Goal: Information Seeking & Learning: Learn about a topic

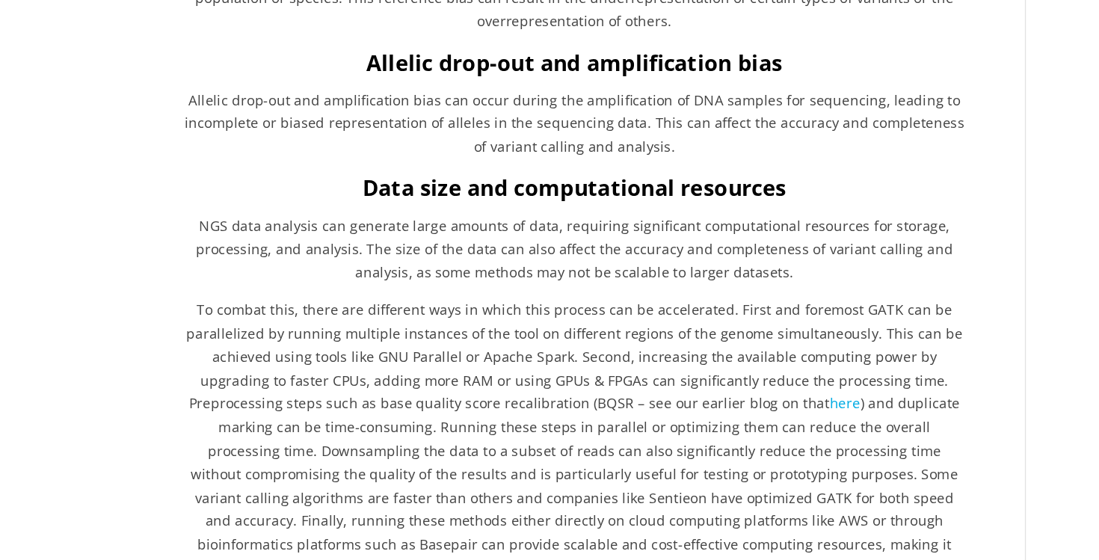
scroll to position [2046, 0]
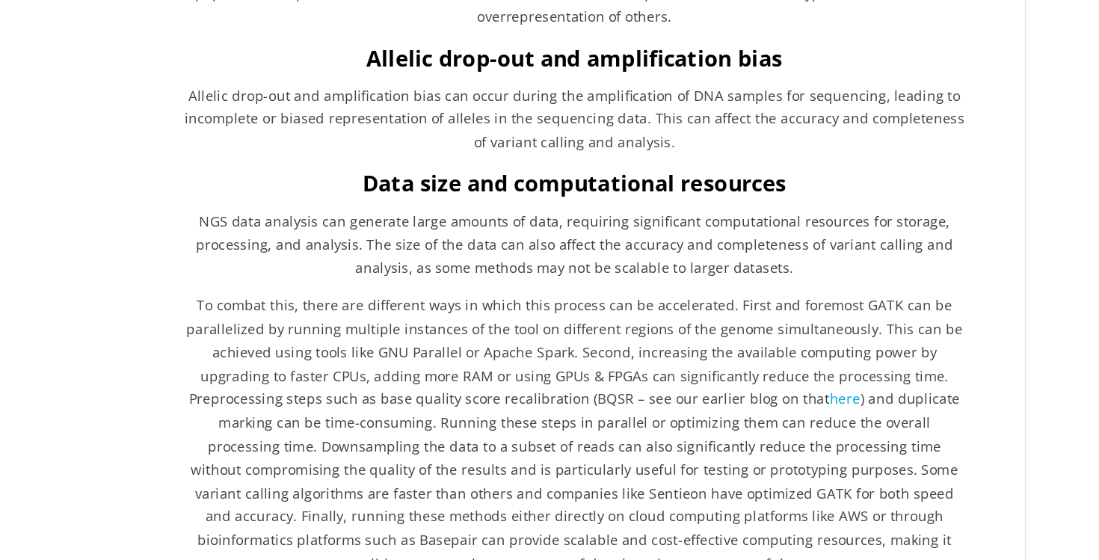
click at [473, 308] on span "NGS data analysis can generate large amounts of data, requiring significant com…" at bounding box center [443, 321] width 574 height 50
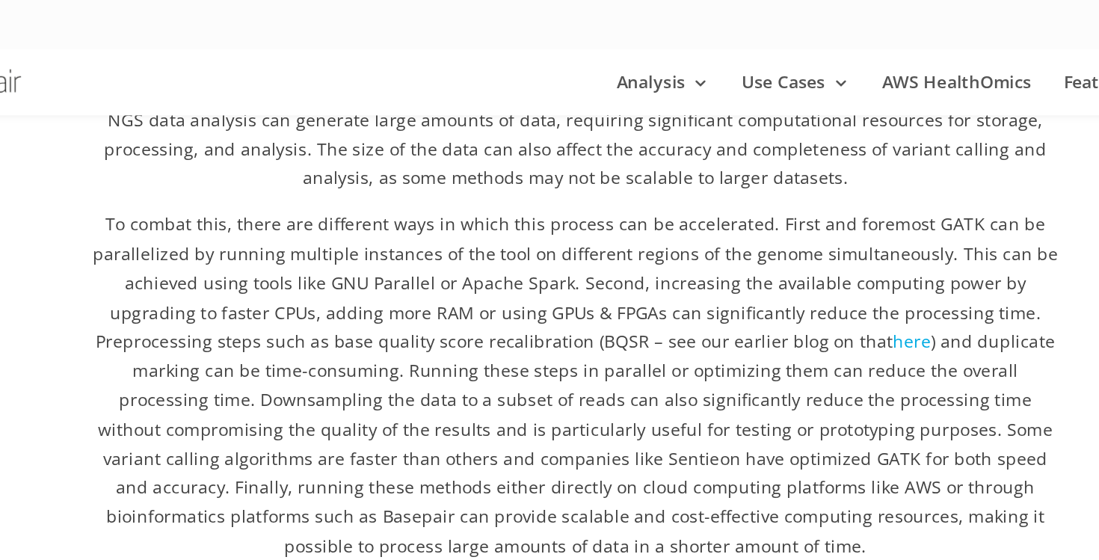
scroll to position [2267, 0]
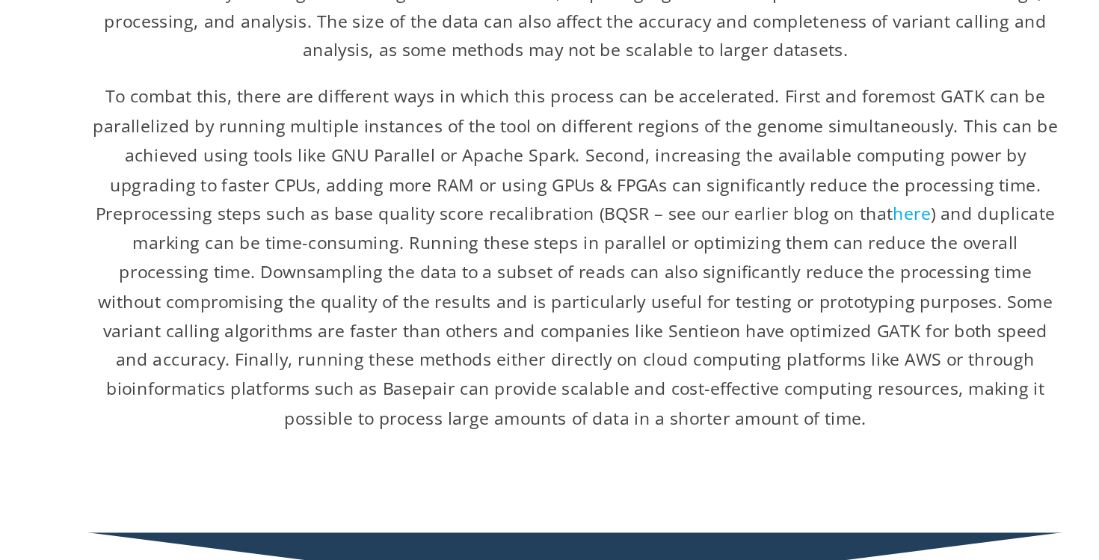
click at [472, 165] on span "To combat this, there are different ways in which this process can be accelerat…" at bounding box center [444, 181] width 588 height 85
click at [631, 196] on span "To combat this, there are different ways in which this process can be accelerat…" at bounding box center [444, 181] width 588 height 85
type textarea "here"
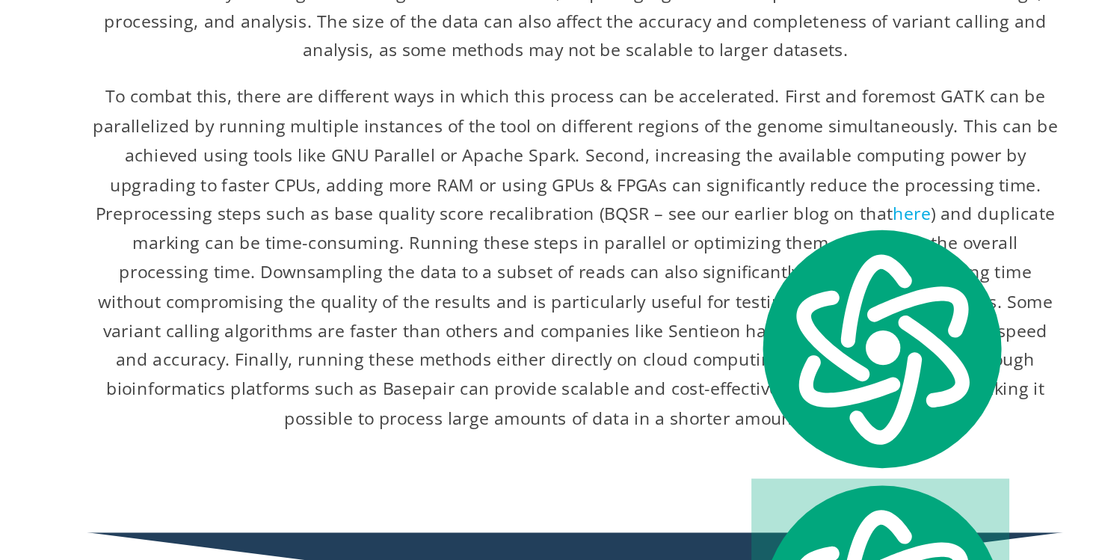
click at [280, 246] on span ") and duplicate marking can be time-consuming. Running these steps in parallel …" at bounding box center [444, 279] width 583 height 139
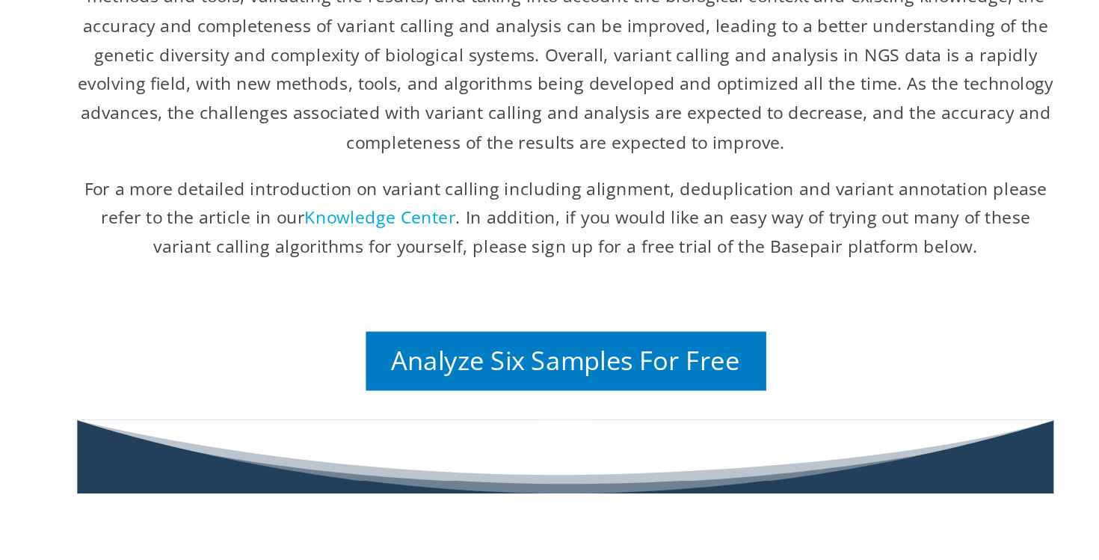
scroll to position [2638, 0]
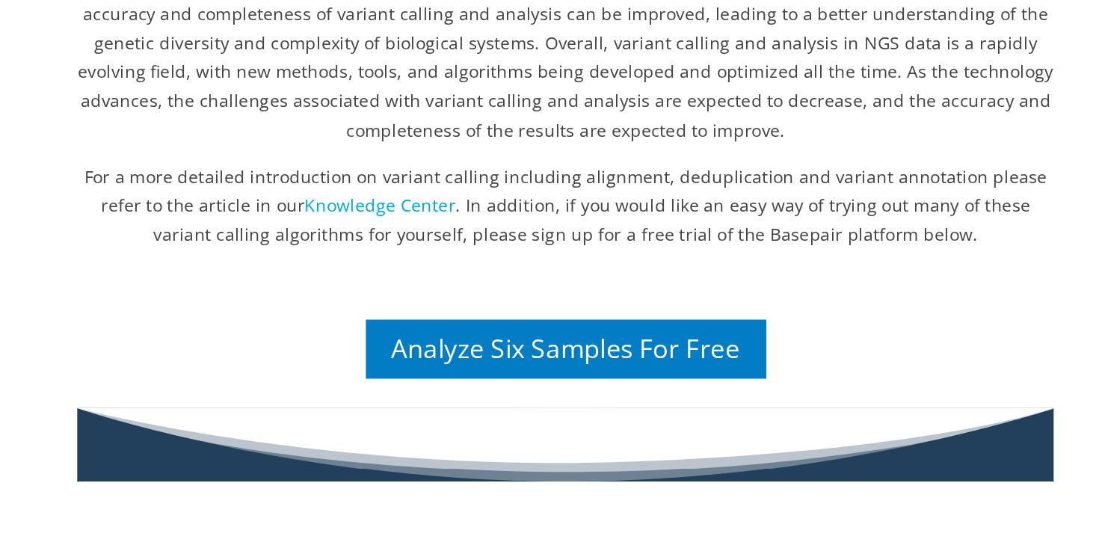
click at [307, 337] on span "Knowledge Center" at bounding box center [330, 344] width 92 height 14
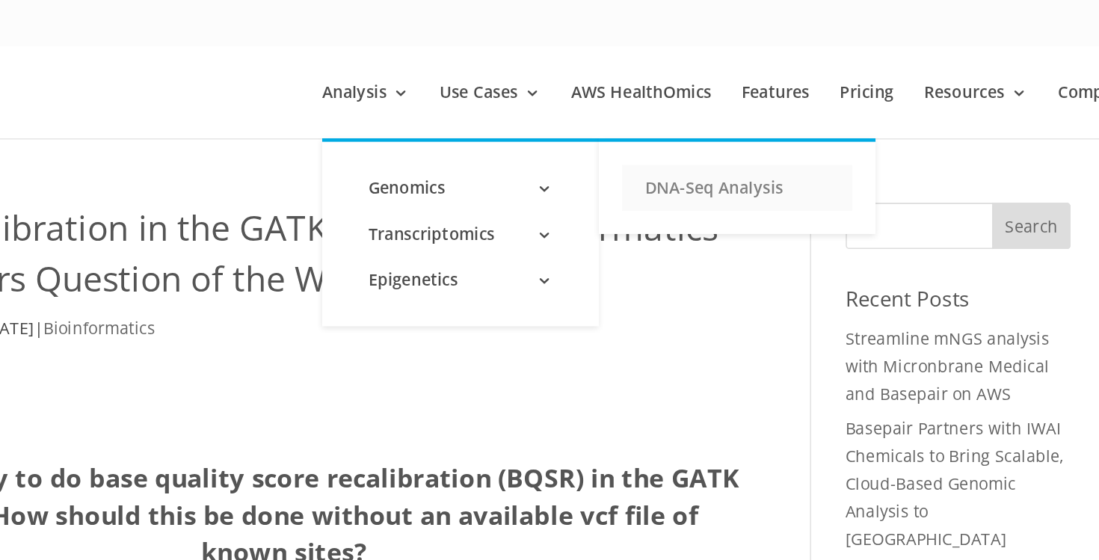
click at [718, 123] on link "DNA-Seq Analysis" at bounding box center [738, 122] width 150 height 30
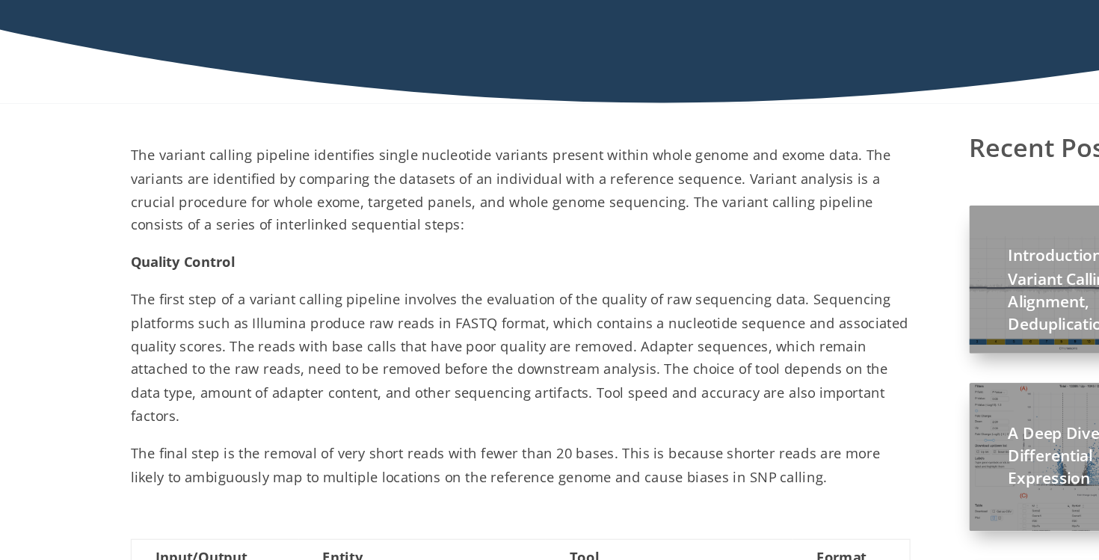
scroll to position [150, 0]
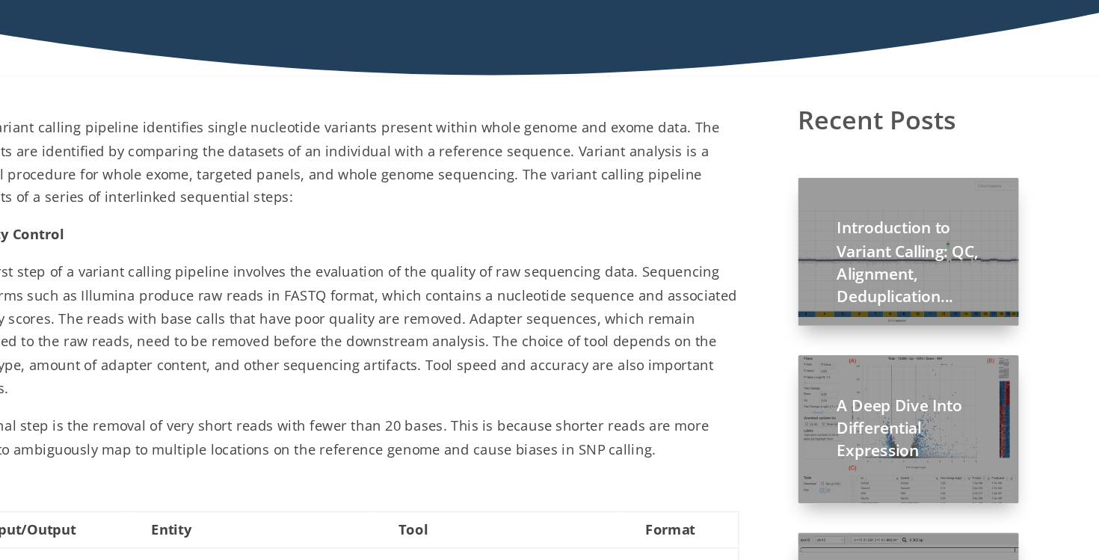
click at [869, 334] on h2 "Introduction to Variant Calling: QC, Alignment, Deduplication..." at bounding box center [869, 336] width 108 height 77
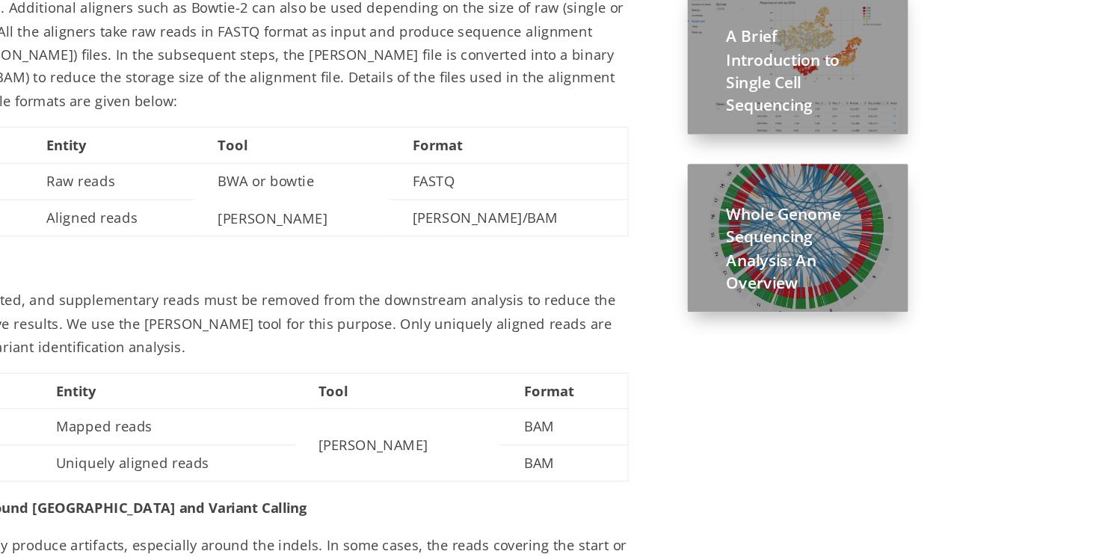
scroll to position [702, 0]
click at [828, 359] on h2 "Whole Genome Sequencing Analysis: An Overview" at bounding box center [869, 325] width 108 height 77
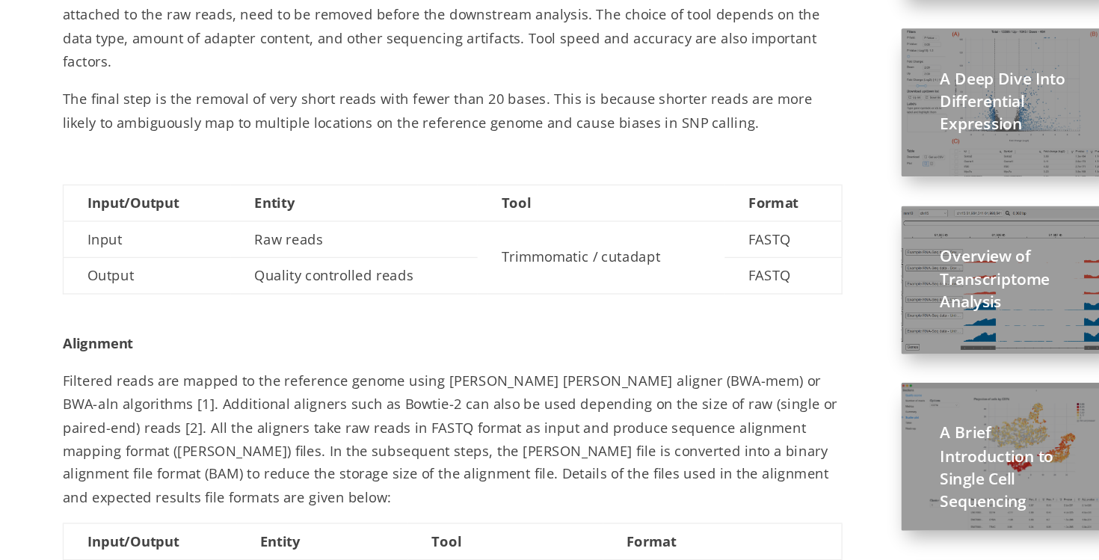
scroll to position [401, 0]
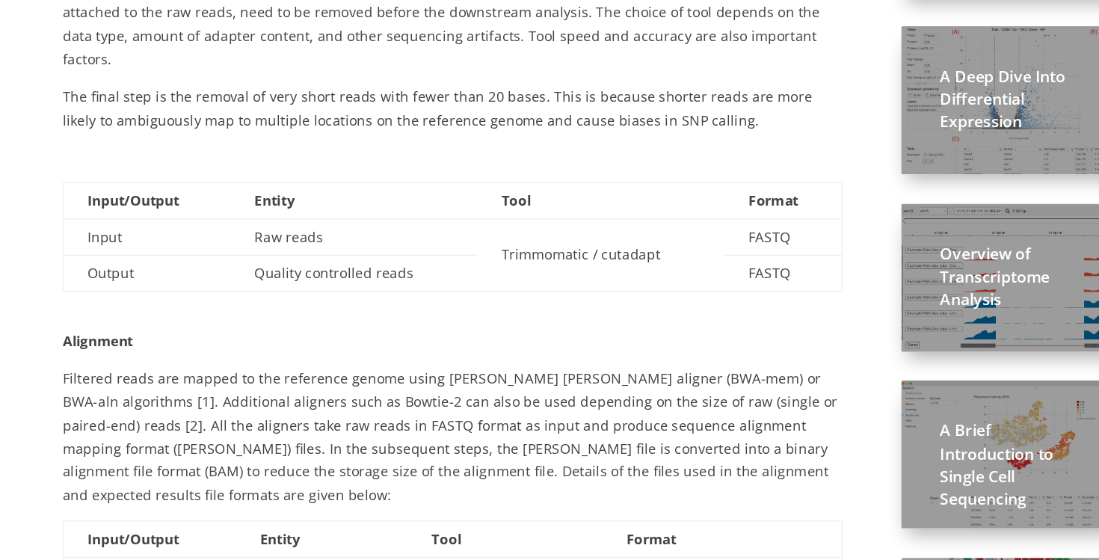
click at [179, 307] on span "Input" at bounding box center [178, 314] width 27 height 14
click at [313, 307] on span "Raw reads" at bounding box center [318, 314] width 52 height 14
click at [692, 307] on span "FASTQ" at bounding box center [685, 314] width 32 height 14
drag, startPoint x: 291, startPoint y: 327, endPoint x: 417, endPoint y: 329, distance: 126.4
type textarea "Quality controlled reads"
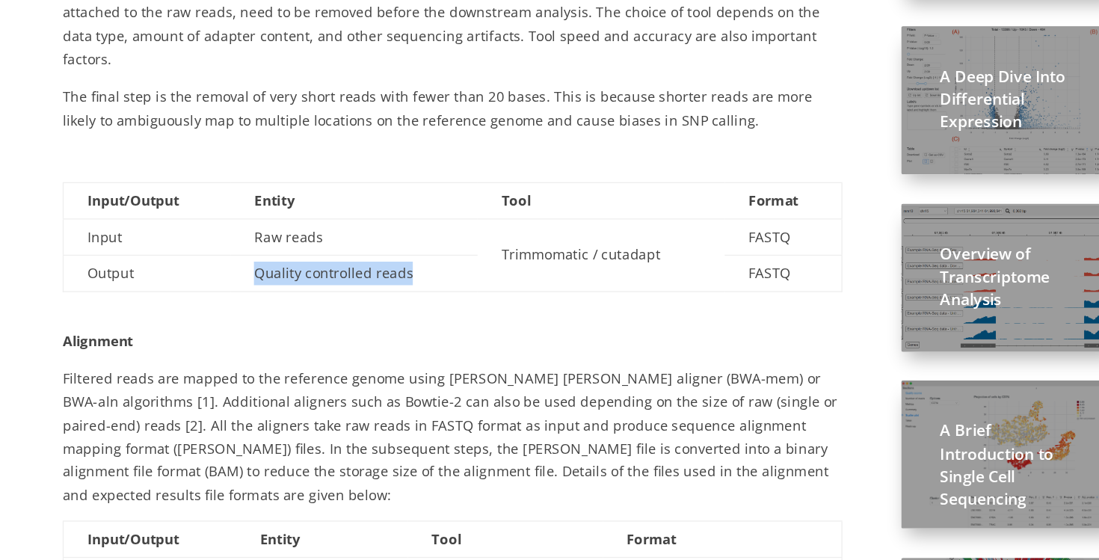
click at [417, 329] on td "Quality controlled reads" at bounding box center [368, 342] width 188 height 28
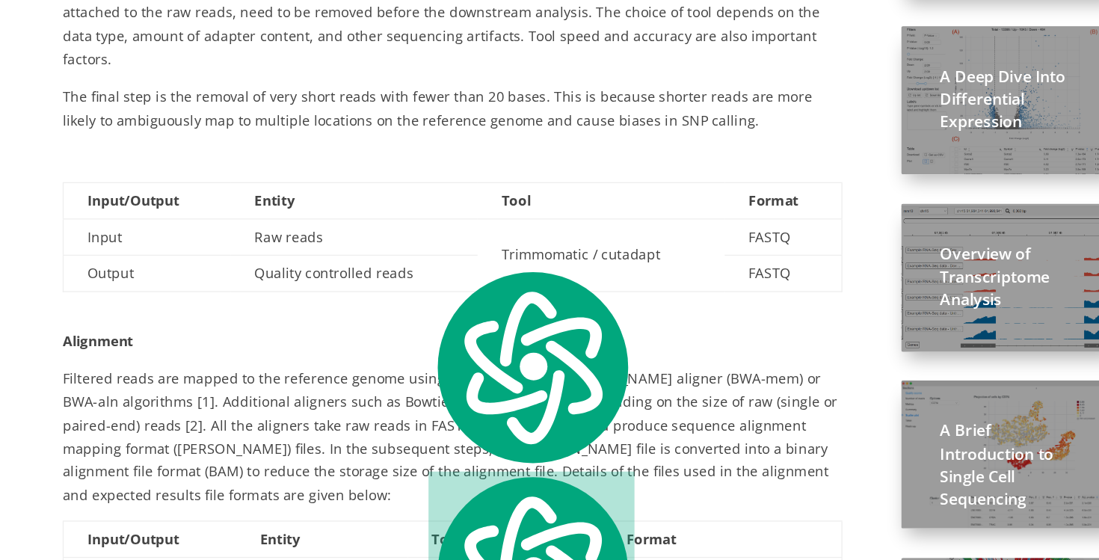
click at [532, 320] on span "Trimmomatic / cutadapt" at bounding box center [540, 327] width 121 height 14
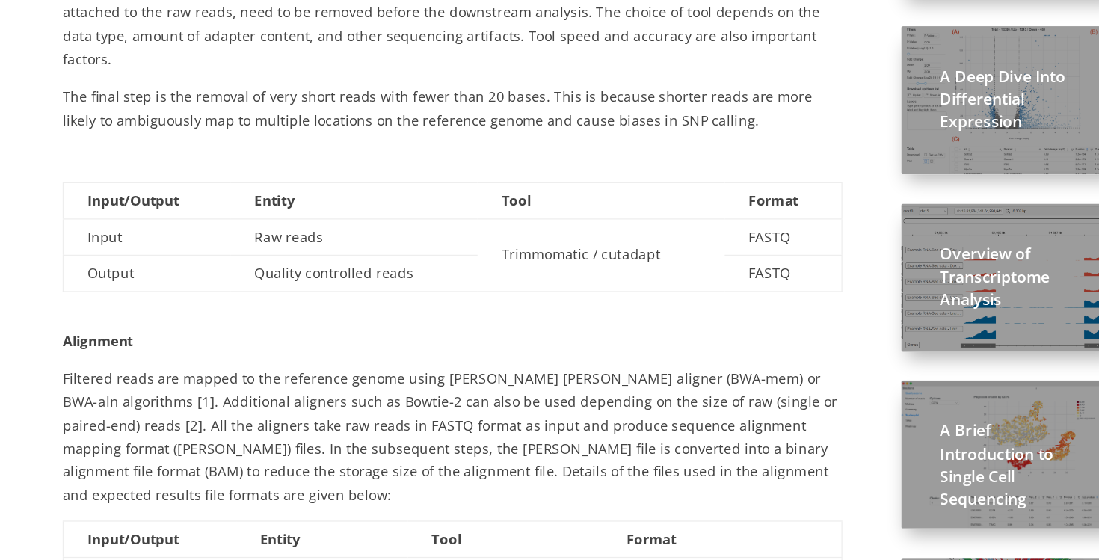
click at [671, 307] on span "FASTQ" at bounding box center [685, 314] width 32 height 14
click at [475, 310] on td "Trimmomatic / cutadapt" at bounding box center [556, 327] width 188 height 55
click at [478, 314] on td "Trimmomatic / cutadapt" at bounding box center [556, 327] width 188 height 55
click at [488, 320] on span "Trimmomatic / cutadapt" at bounding box center [540, 327] width 121 height 14
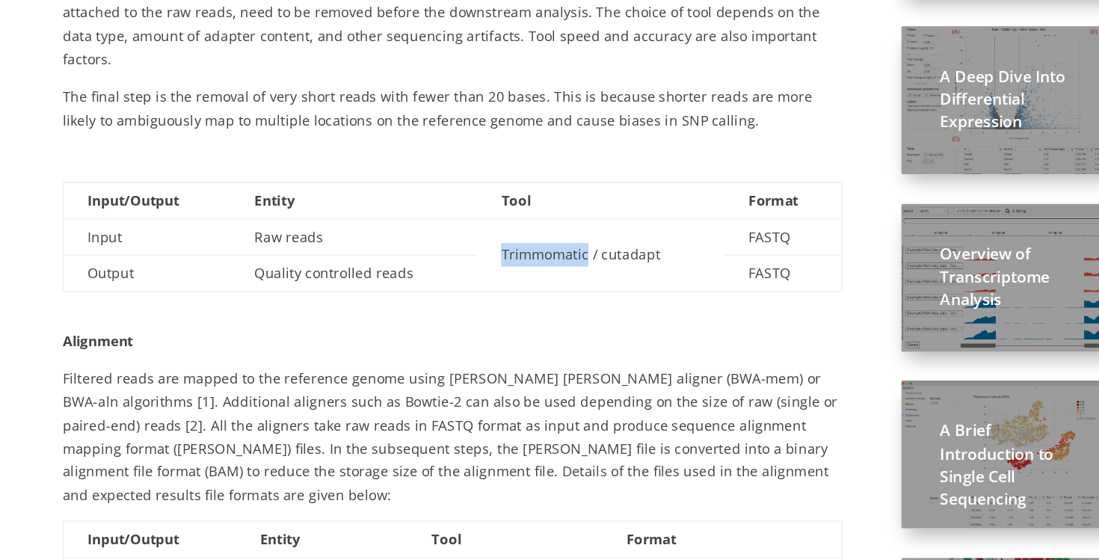
click at [488, 320] on span "Trimmomatic / cutadapt" at bounding box center [540, 327] width 121 height 14
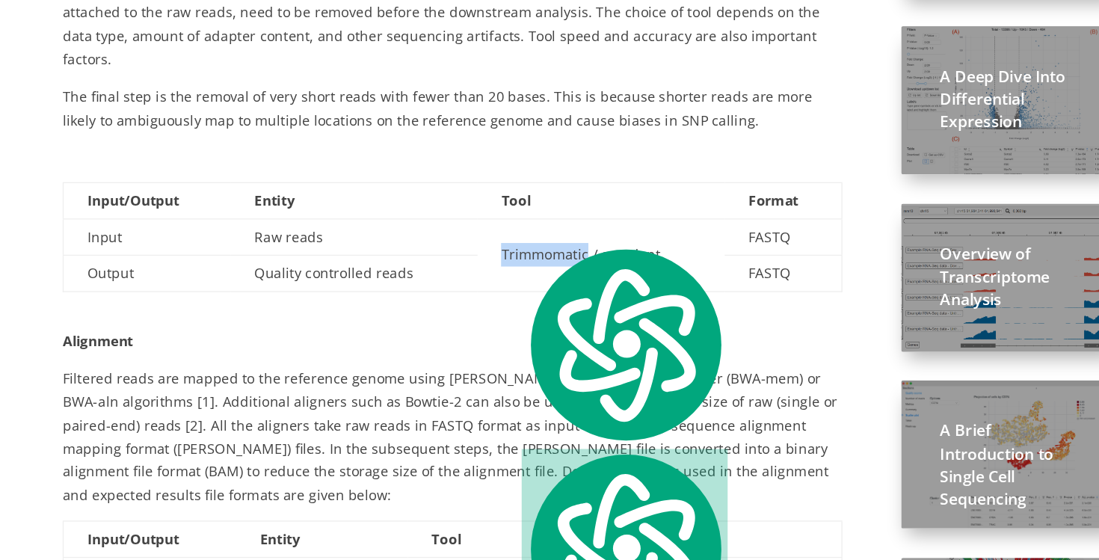
copy span "Trimmomatic"
click at [523, 300] on td "Trimmomatic / cutadapt" at bounding box center [556, 327] width 188 height 55
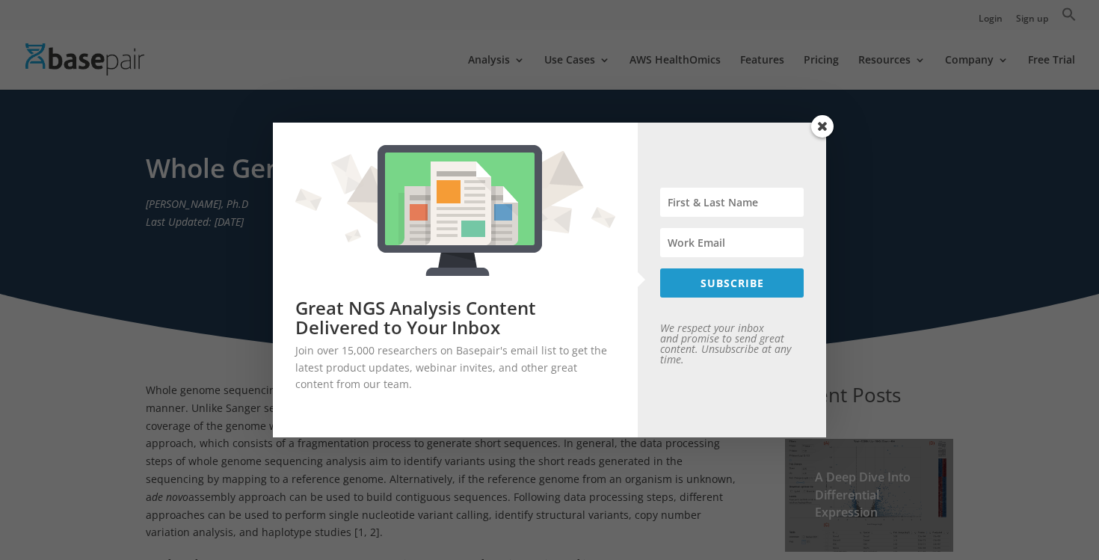
click at [823, 128] on span at bounding box center [822, 126] width 22 height 22
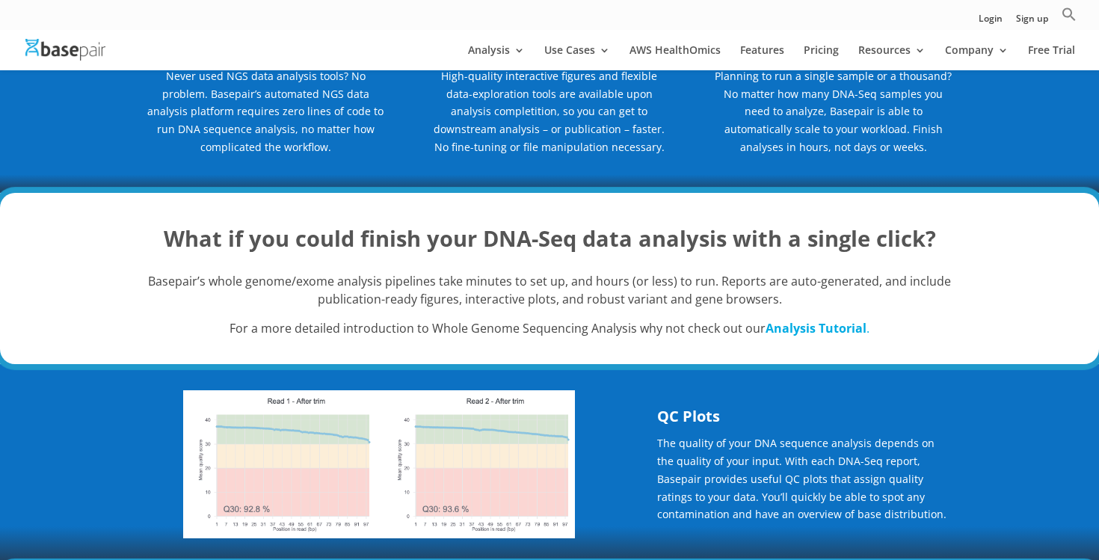
scroll to position [181, 0]
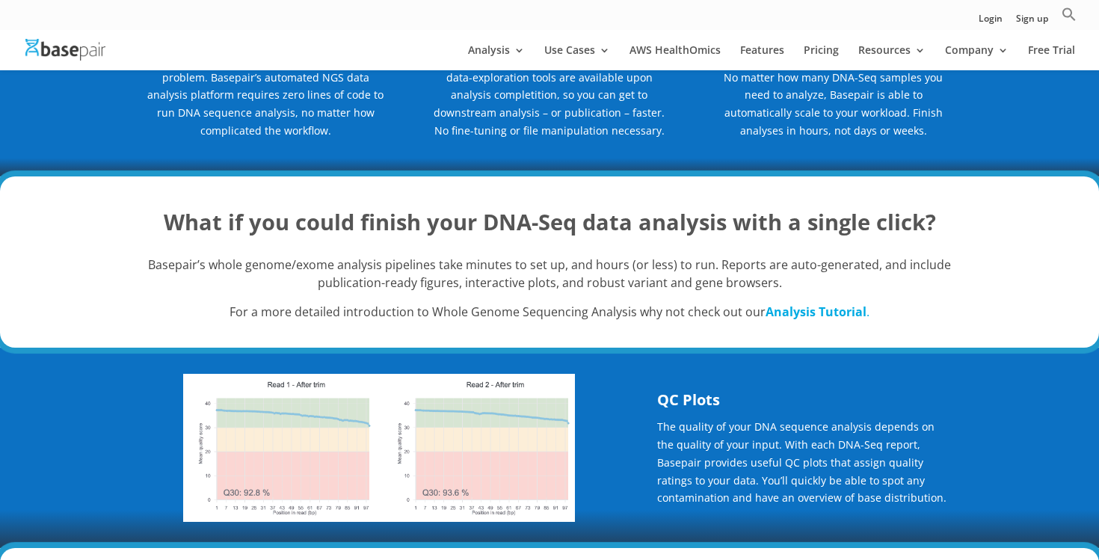
click at [289, 251] on div "Basepair’s whole genome/exome analysis pipelines take minutes to set up, and ho…" at bounding box center [550, 296] width 808 height 102
click at [708, 218] on strong "What if you could finish your DNA-Seq data analysis with a single click?" at bounding box center [550, 221] width 773 height 29
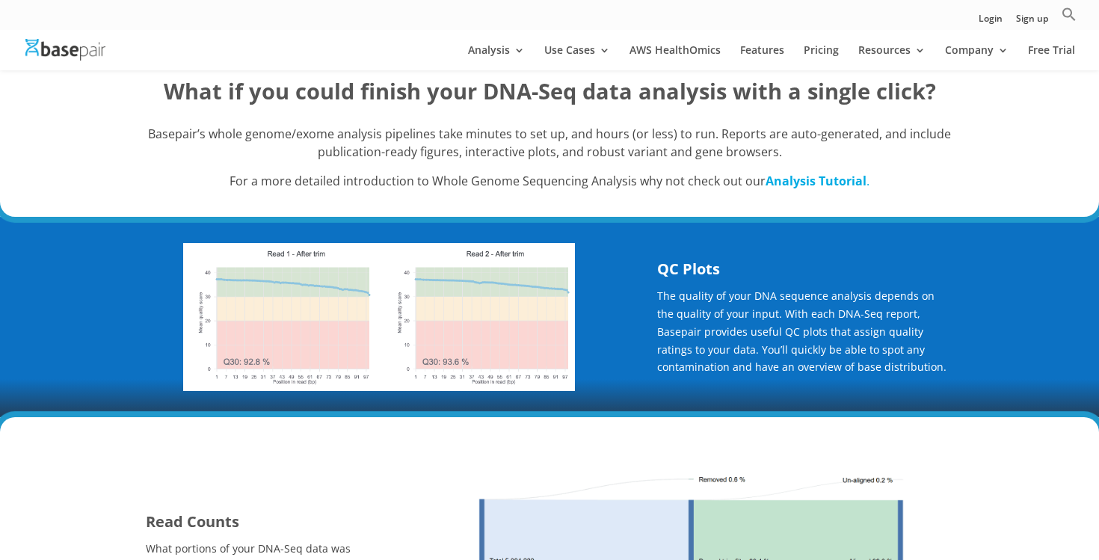
scroll to position [313, 0]
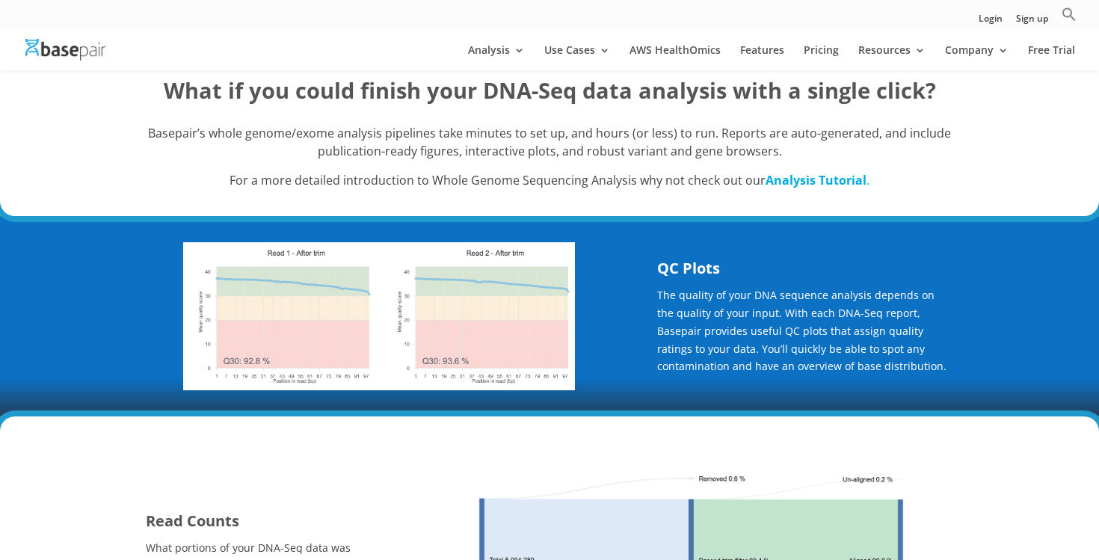
click at [668, 136] on p "Basepair’s whole genome/exome analysis pipelines take minutes to set up, and ho…" at bounding box center [550, 149] width 808 height 48
click at [801, 148] on p "Basepair’s whole genome/exome analysis pipelines take minutes to set up, and ho…" at bounding box center [550, 149] width 808 height 48
type textarea "Analysis Tutorial."
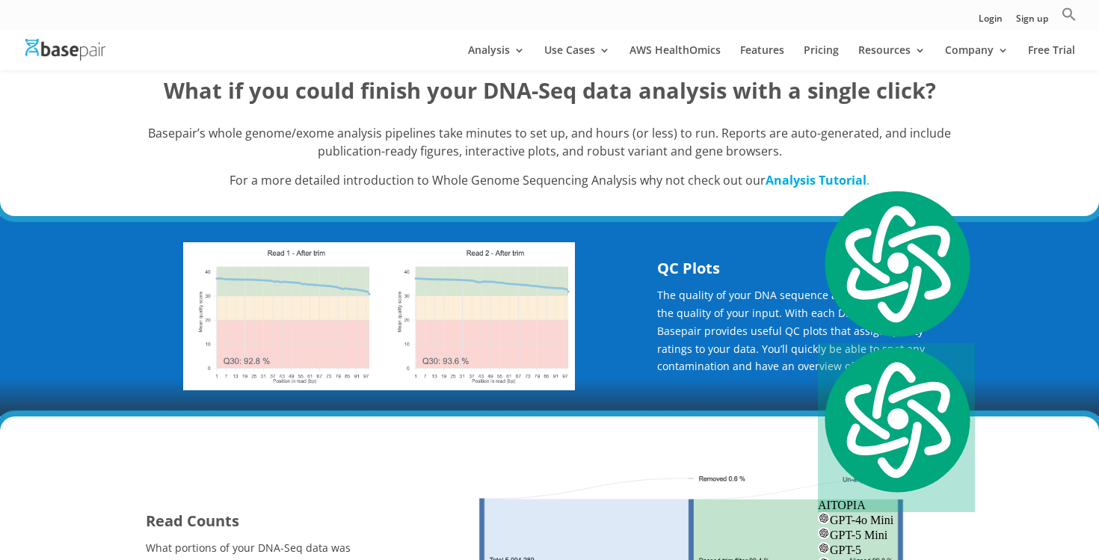
click at [408, 87] on strong "What if you could finish your DNA-Seq data analysis with a single click?" at bounding box center [550, 90] width 773 height 29
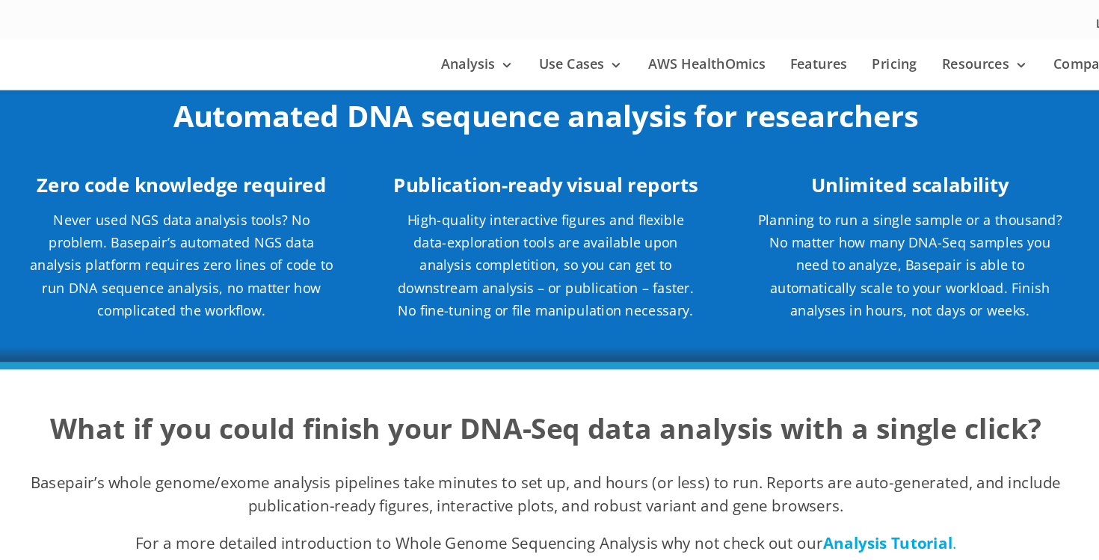
scroll to position [0, 0]
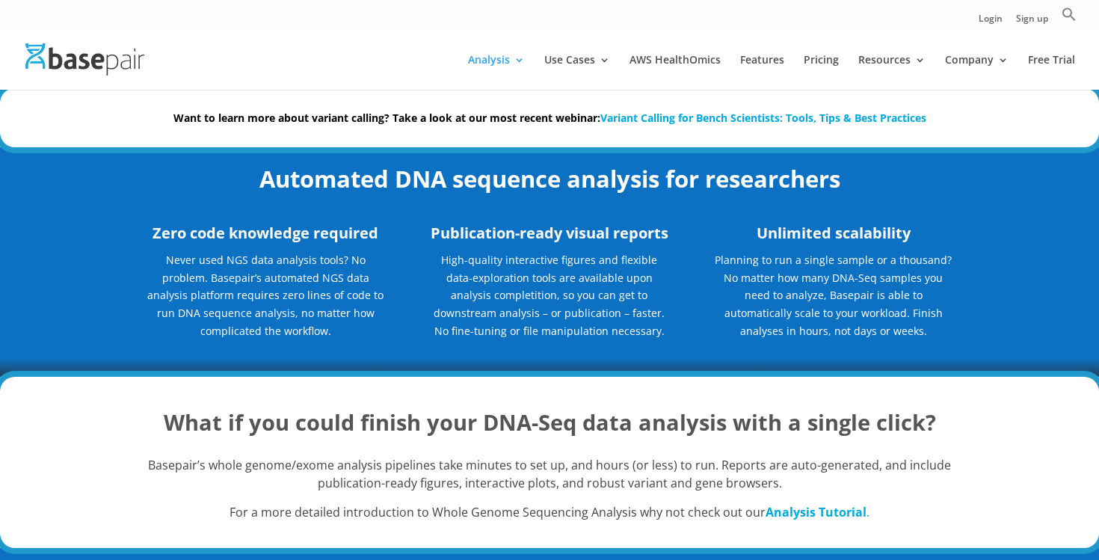
click at [746, 118] on link "Variant Calling for Bench Scientists: Tools, Tips & Best Practices" at bounding box center [764, 118] width 326 height 14
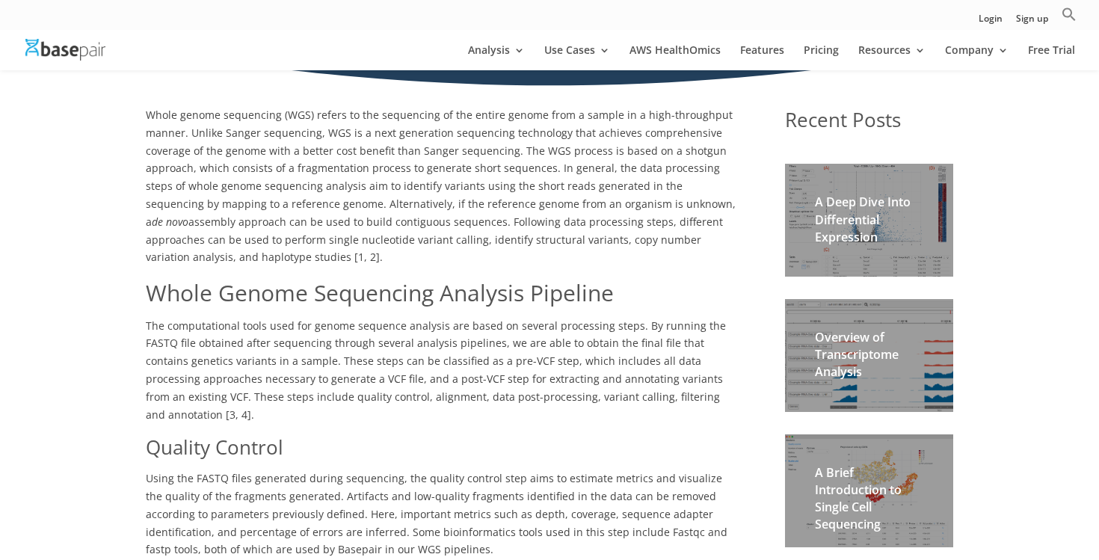
scroll to position [260, 0]
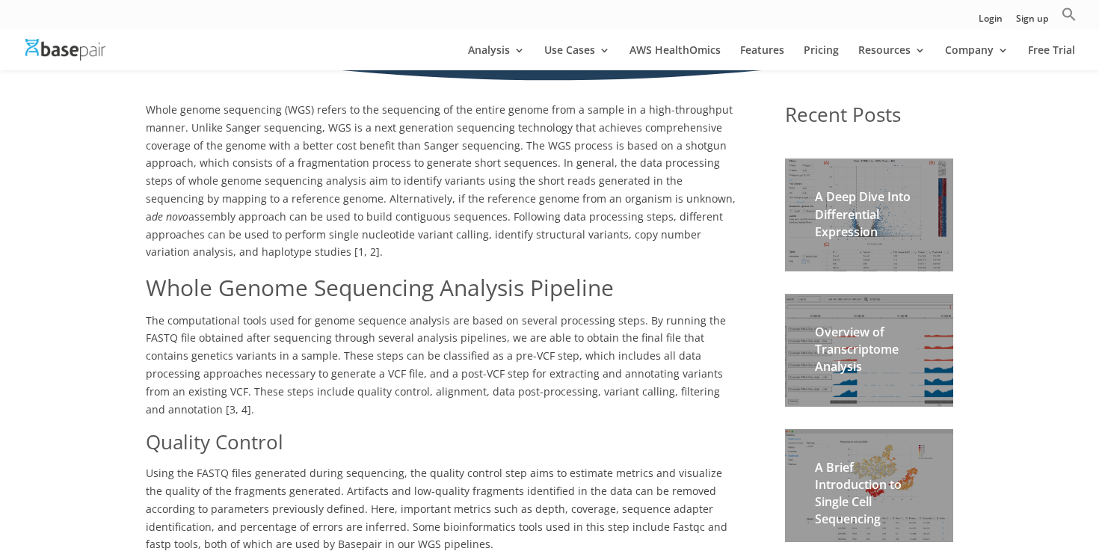
type textarea "Transcriptome"
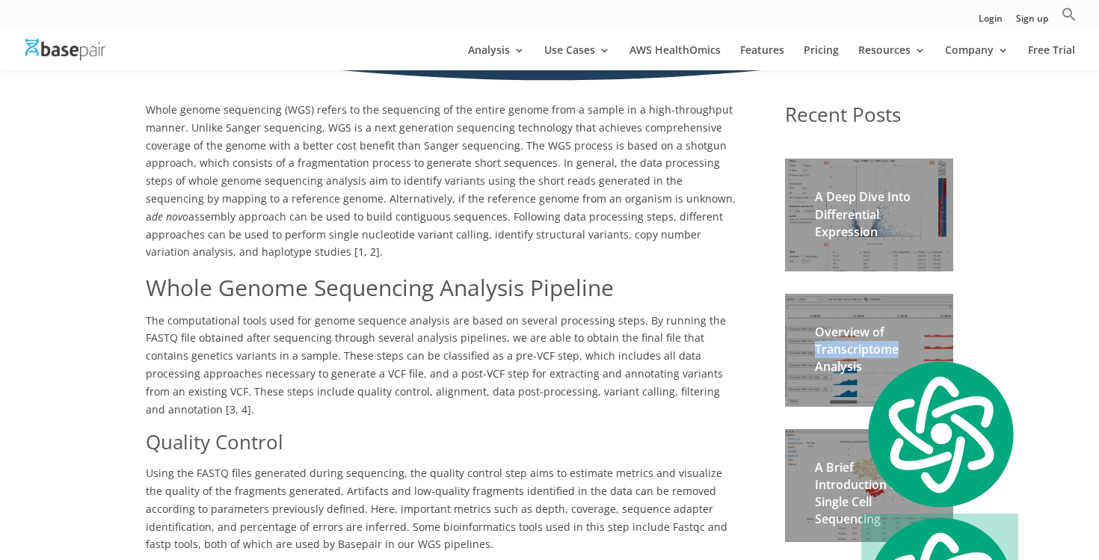
click at [834, 346] on h2 "Overview of Transcriptome Analysis" at bounding box center [869, 354] width 108 height 60
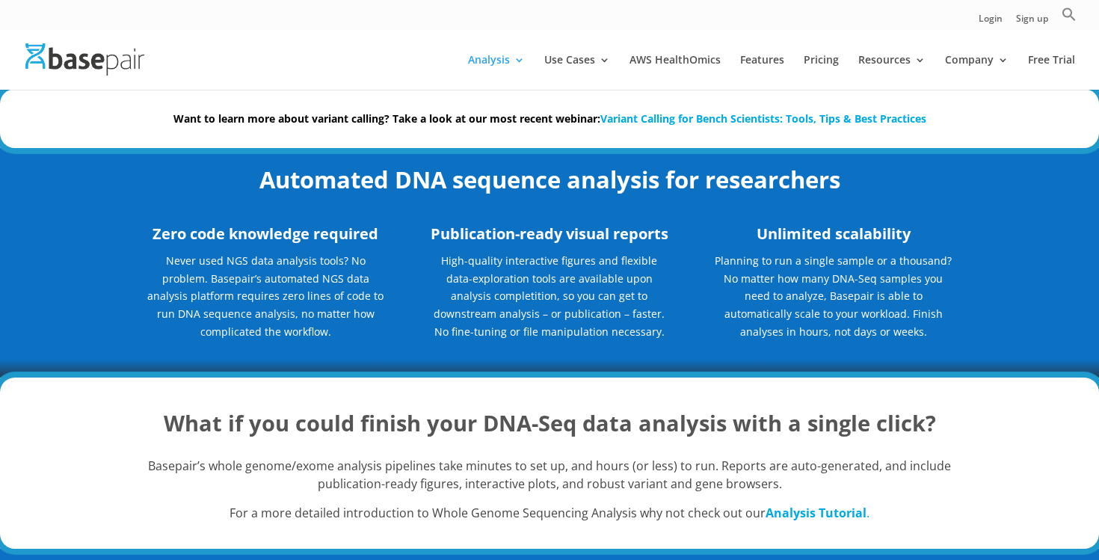
scroll to position [1, 0]
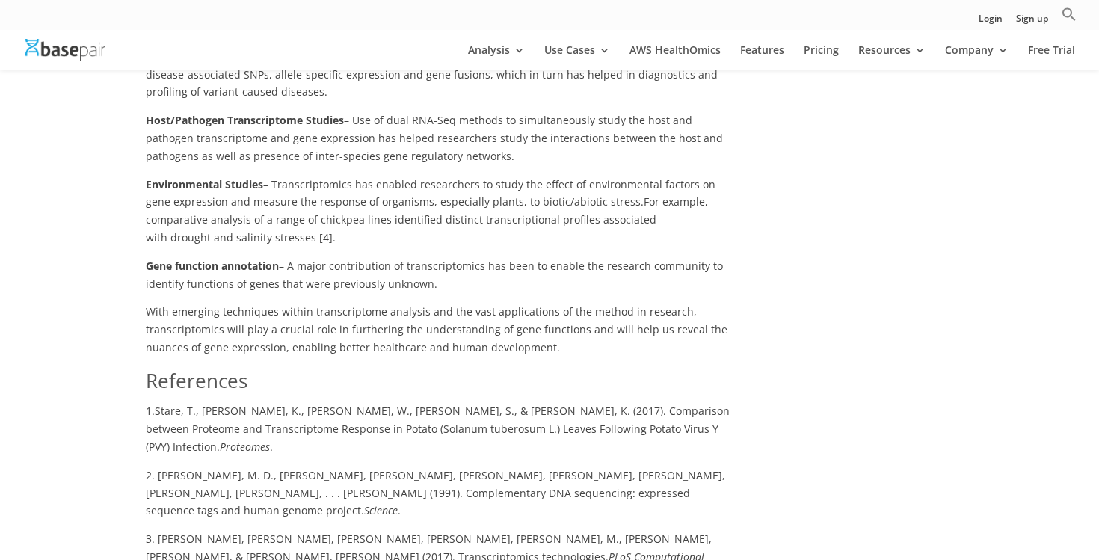
scroll to position [1389, 0]
